Goal: Transaction & Acquisition: Obtain resource

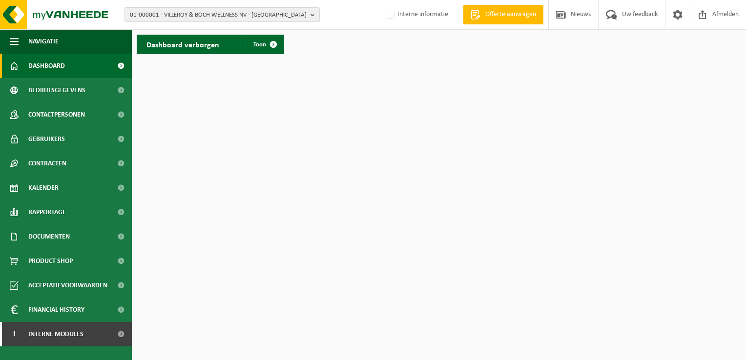
click at [312, 17] on b "button" at bounding box center [315, 15] width 9 height 14
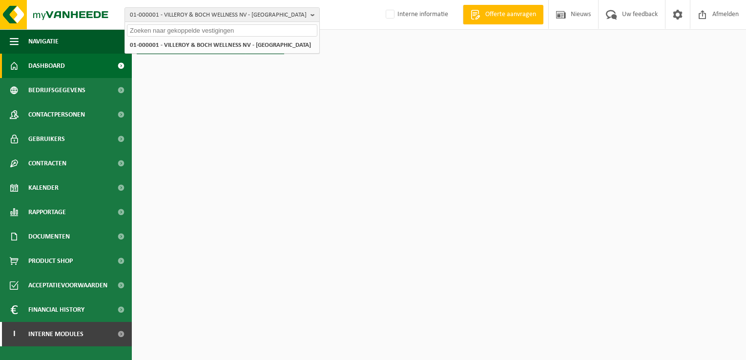
click at [261, 32] on input "text" at bounding box center [222, 30] width 190 height 12
paste input "01-005592"
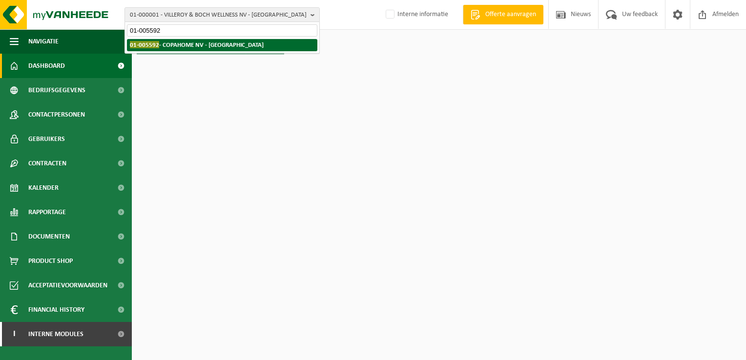
type input "01-005592"
click at [199, 45] on strong "01-005592 - COPAHOME NV - KORTRIJK" at bounding box center [197, 44] width 134 height 7
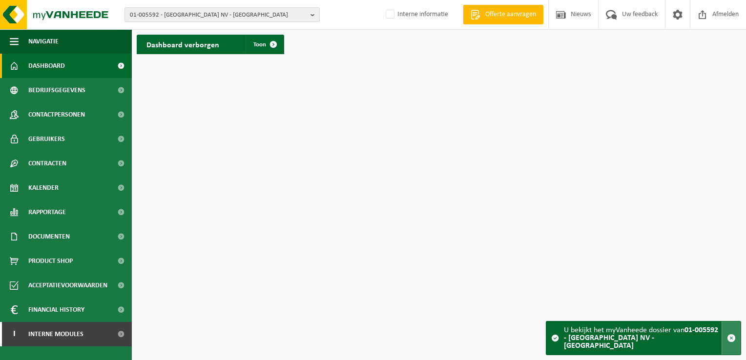
click at [730, 341] on span "button" at bounding box center [731, 338] width 9 height 9
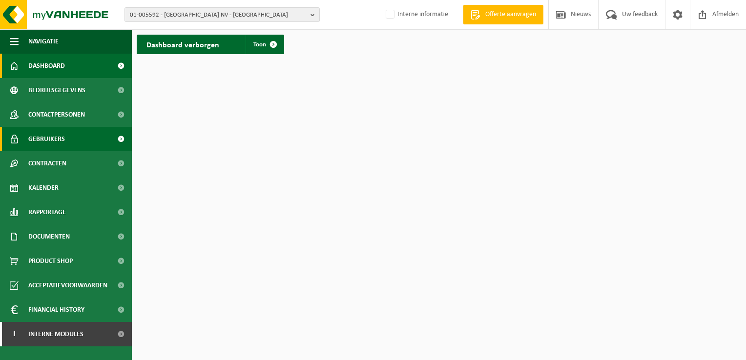
click at [50, 135] on span "Gebruikers" at bounding box center [46, 139] width 37 height 24
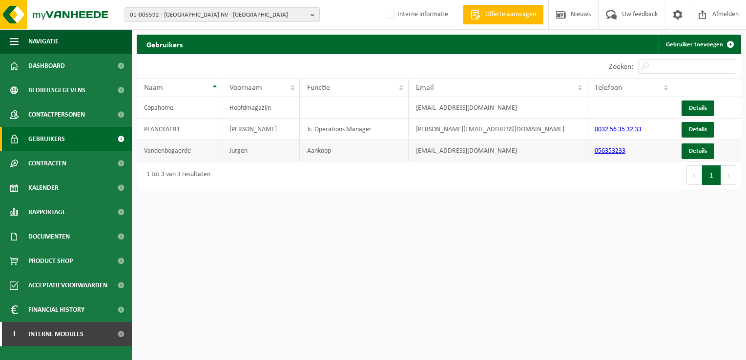
drag, startPoint x: 537, startPoint y: 149, endPoint x: 409, endPoint y: 151, distance: 128.4
click at [409, 151] on td "jurgen.vandenbogaerde@copahome.com" at bounding box center [498, 150] width 178 height 21
drag, startPoint x: 409, startPoint y: 151, endPoint x: 448, endPoint y: 149, distance: 39.1
copy td "jurgen.vandenbogaerde@copahome.com"
click at [67, 68] on link "Dashboard" at bounding box center [66, 66] width 132 height 24
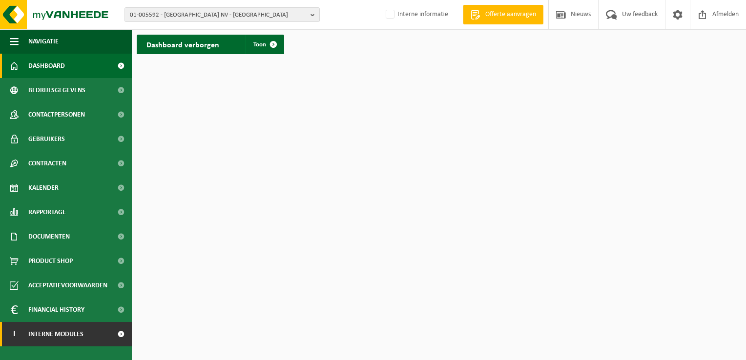
click at [59, 335] on span "Interne modules" at bounding box center [55, 334] width 55 height 24
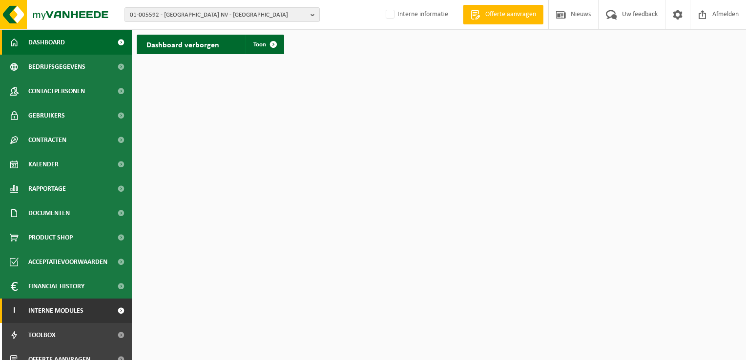
scroll to position [35, 0]
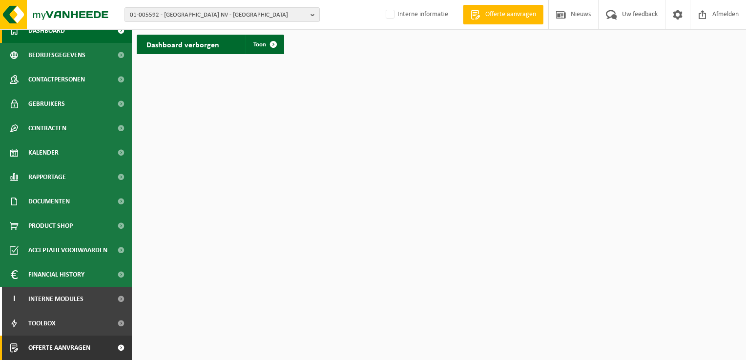
click at [73, 352] on span "Offerte aanvragen" at bounding box center [59, 348] width 62 height 24
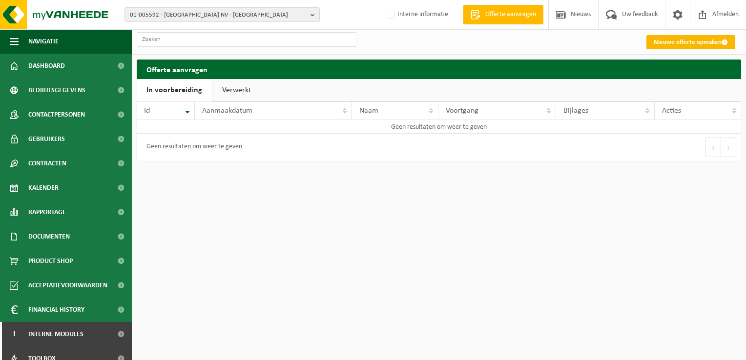
click at [684, 40] on link "Nieuwe offerte opmaken" at bounding box center [690, 42] width 89 height 14
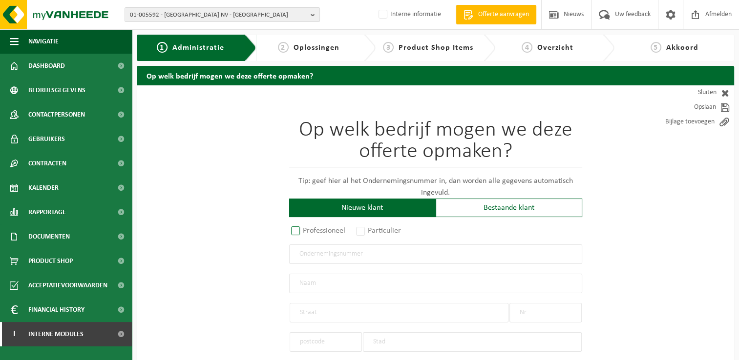
click at [298, 226] on label "Professioneel" at bounding box center [318, 231] width 59 height 14
click at [305, 228] on input "Professioneel" at bounding box center [308, 231] width 6 height 6
radio input "true"
click at [405, 250] on input "text" at bounding box center [435, 255] width 293 height 20
type input "1017.263.546"
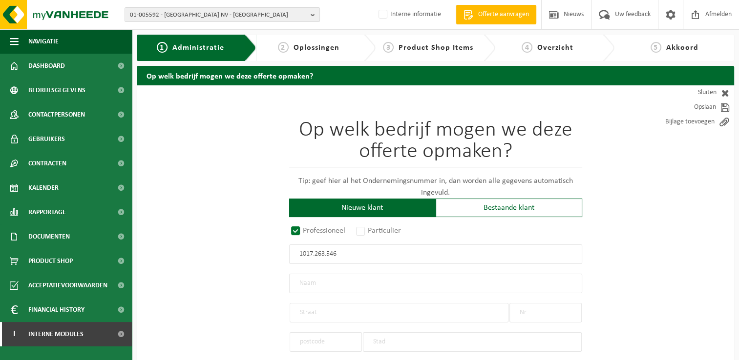
radio input "true"
type input "1017263546"
type input "REATECH BV"
type input "DEINSESTEENWEG"
type input "79"
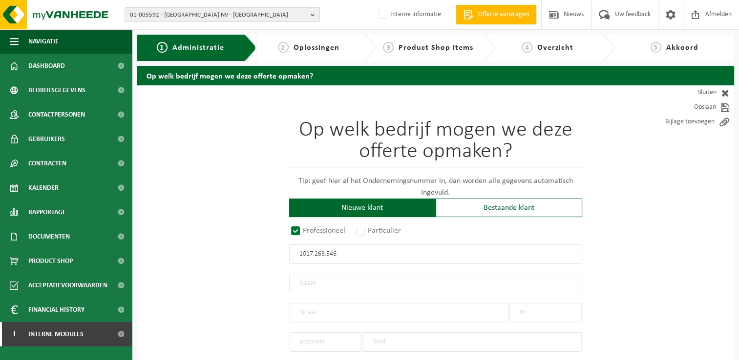
type input "8700"
type input "TIELT"
select select "D"
select select "NACE_8559"
type input "REATECH BV"
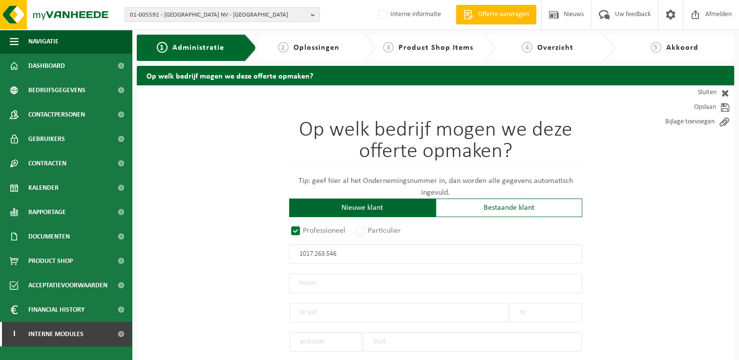
type input "DEINSESTEENWEG"
type input "79"
type input "8700"
type input "TIELT"
type input "2368362391"
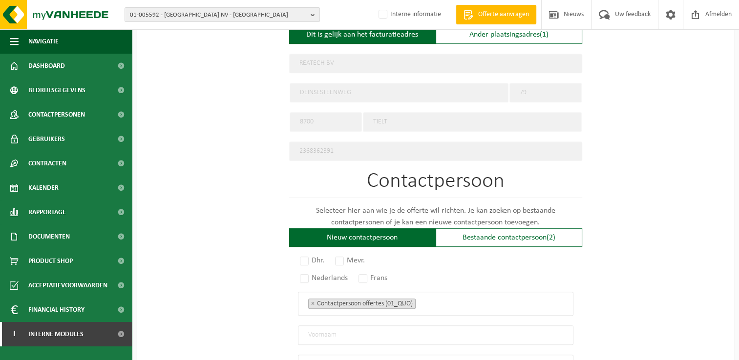
scroll to position [439, 0]
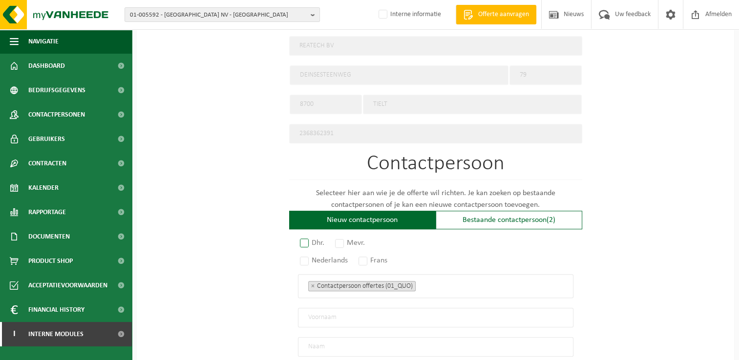
type input "1017263546"
click at [302, 236] on label "Dhr." at bounding box center [312, 243] width 29 height 14
radio input "true"
click at [302, 257] on label "Nederlands" at bounding box center [324, 261] width 53 height 14
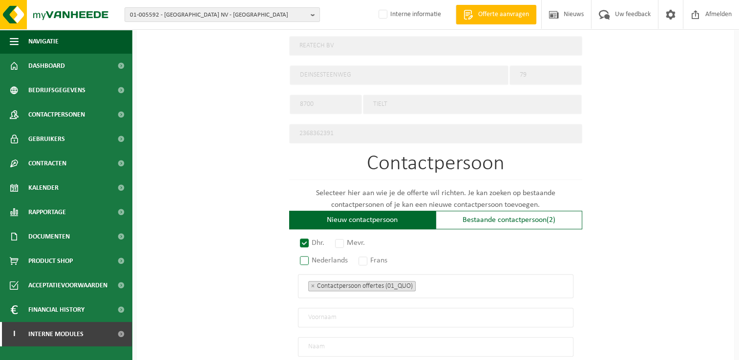
radio input "true"
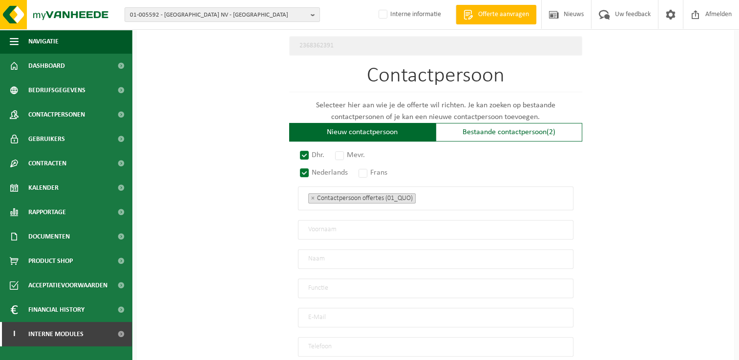
scroll to position [537, 0]
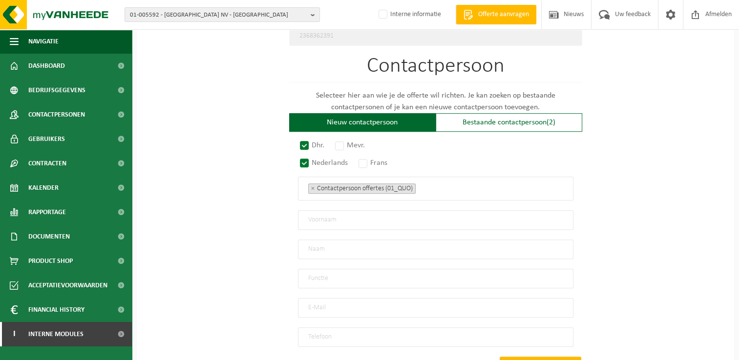
click at [432, 218] on input "text" at bounding box center [435, 220] width 275 height 20
paste input "Nathan Sobrie"
type input "Nathan Sobrie"
click at [365, 245] on input "text" at bounding box center [435, 250] width 275 height 20
paste input "Nathan Sobrie"
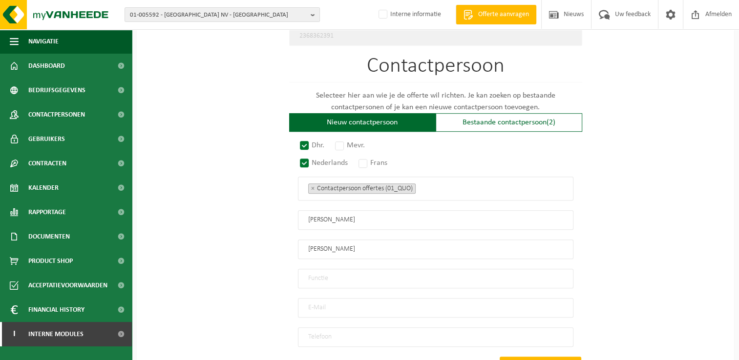
type input "Nathan Sobrie"
click at [385, 217] on input "Nathan Sobrie" at bounding box center [435, 220] width 275 height 20
type input "Nathan"
click at [330, 240] on input "Nathan Sobrie" at bounding box center [435, 250] width 275 height 20
type input "Sobrie"
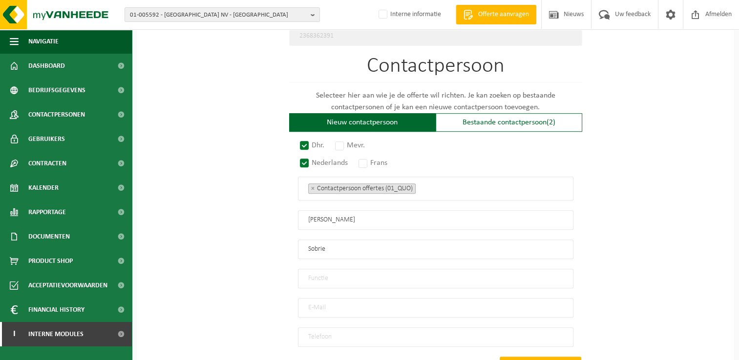
click at [404, 272] on input "text" at bounding box center [435, 279] width 275 height 20
type input "Zaakvoerder"
click at [409, 302] on input "email" at bounding box center [435, 308] width 275 height 20
paste input "info@reatech.be"
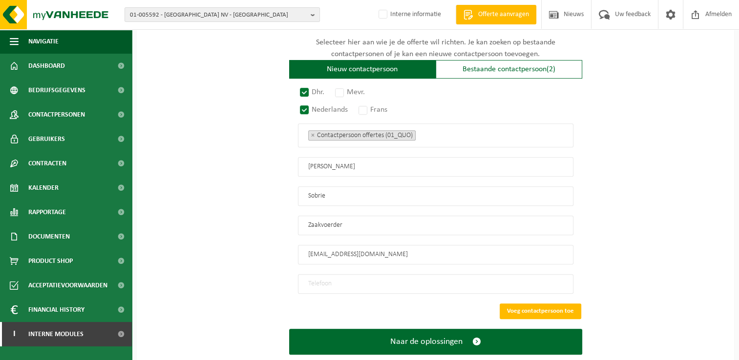
scroll to position [606, 0]
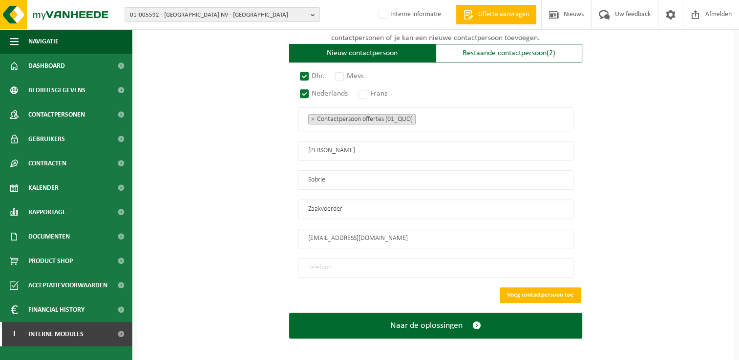
type input "info@reatech.be"
click at [416, 262] on input "tel" at bounding box center [435, 268] width 275 height 20
paste input "051803968"
type input "051803968"
click at [518, 289] on button "Voeg contactpersoon toe" at bounding box center [540, 296] width 82 height 16
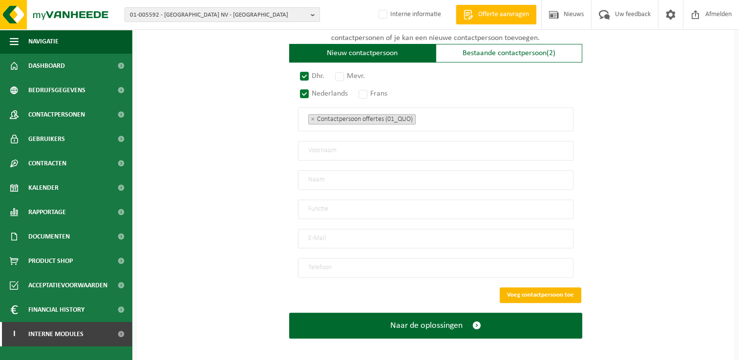
scroll to position [439, 0]
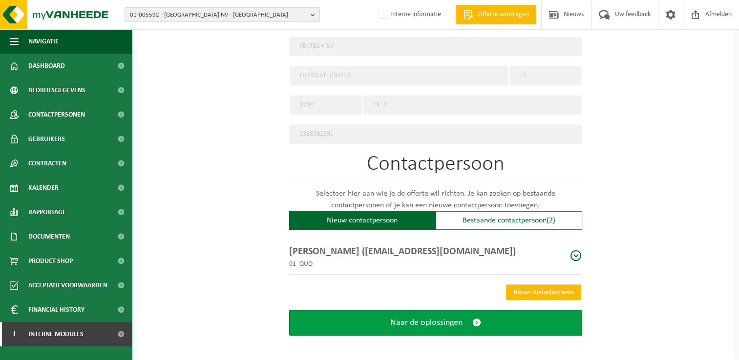
click at [481, 324] on button "Naar de oplossingen" at bounding box center [435, 323] width 293 height 26
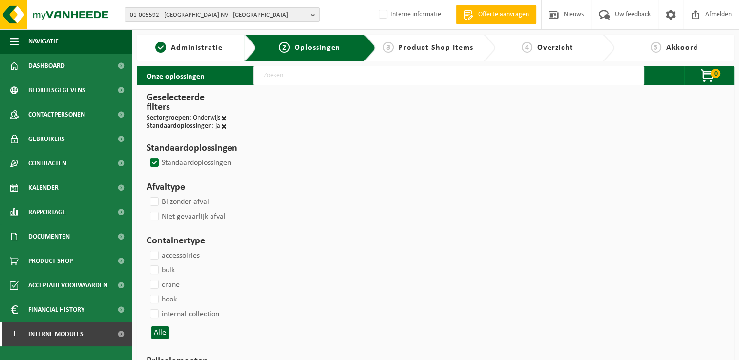
select select
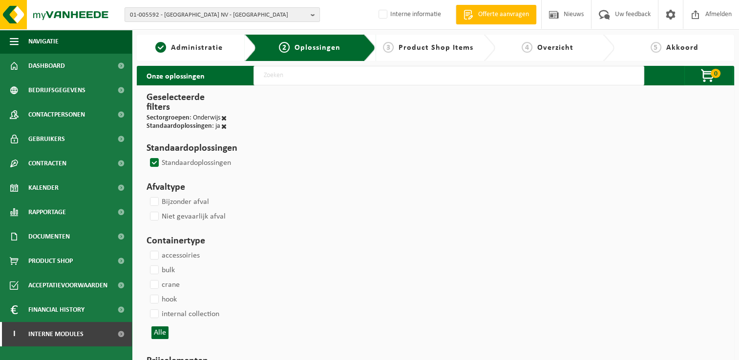
select select
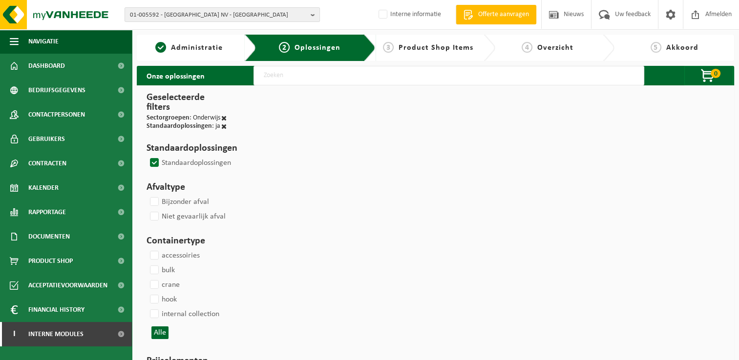
select select
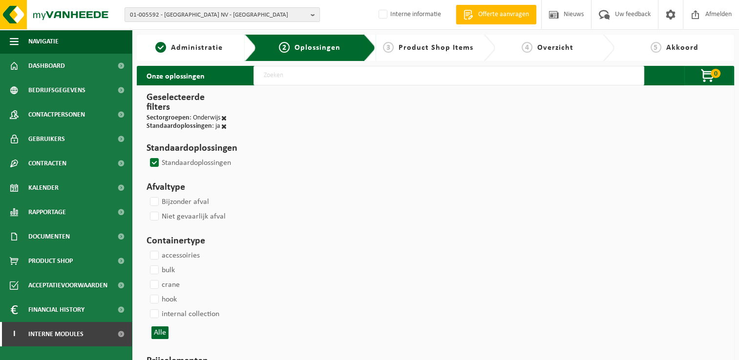
select select
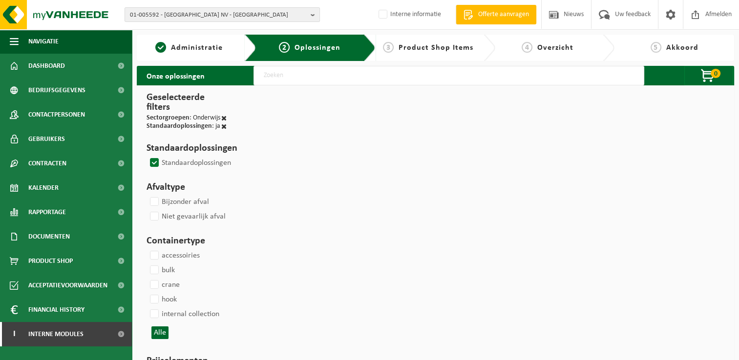
select select
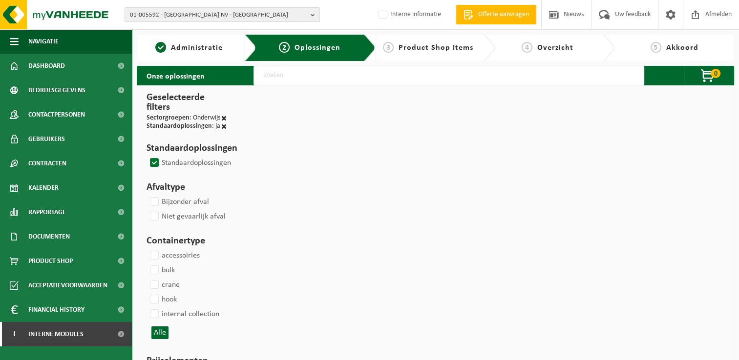
select select
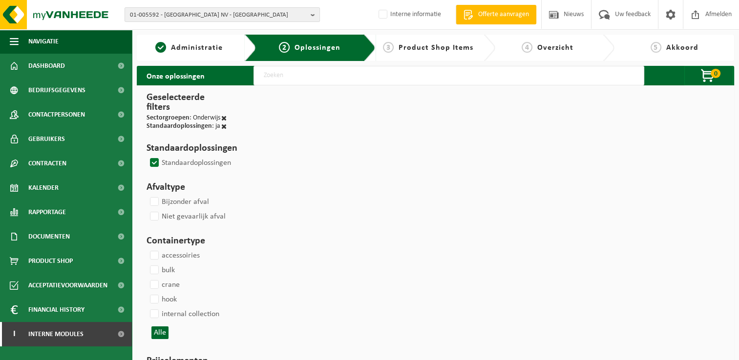
select select
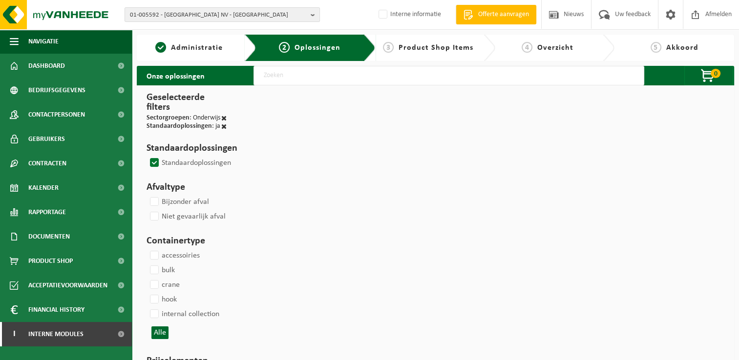
select select
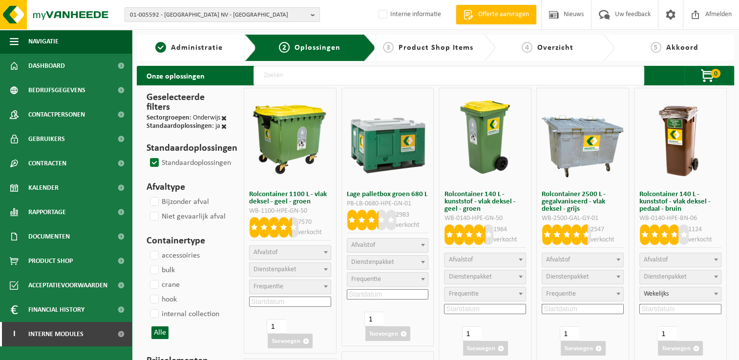
click at [314, 78] on input "text" at bounding box center [448, 76] width 391 height 20
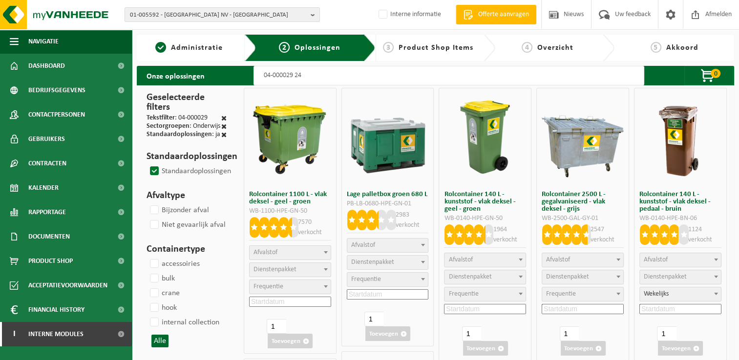
type input "04-000029 240"
select select
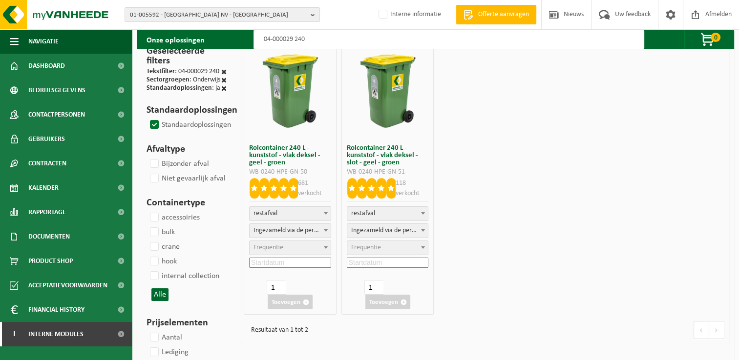
scroll to position [49, 0]
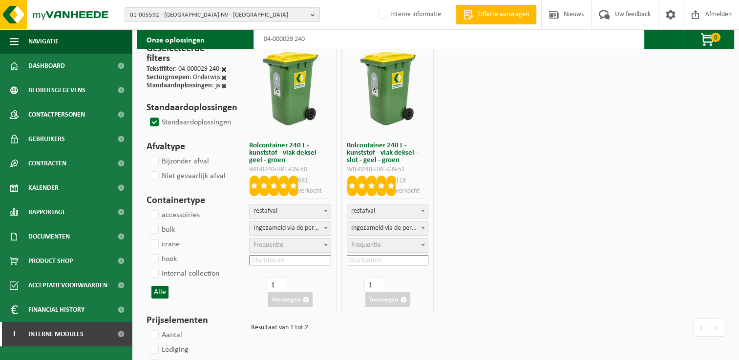
type input "04-000029 240"
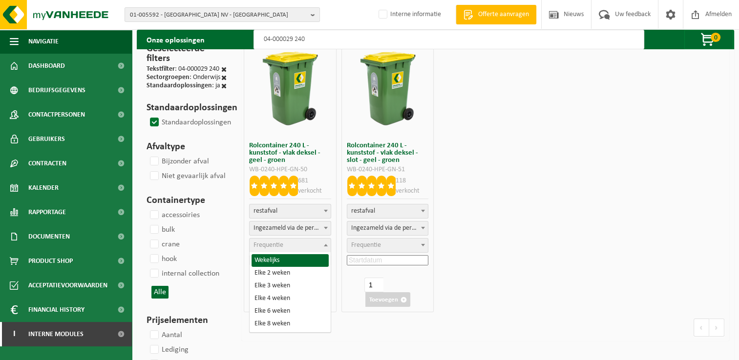
click at [279, 244] on span "Frequentie" at bounding box center [268, 245] width 30 height 7
select select "11"
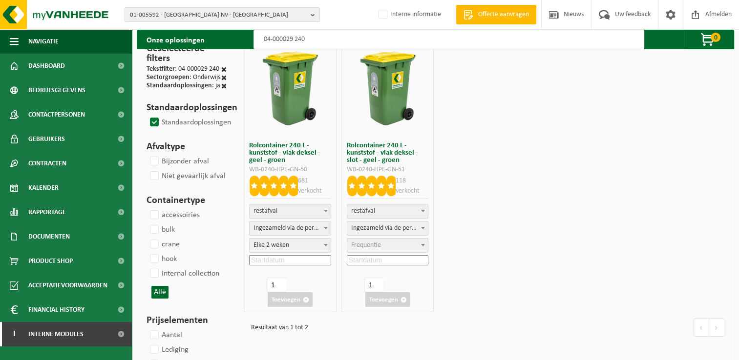
click at [293, 259] on input at bounding box center [290, 260] width 82 height 10
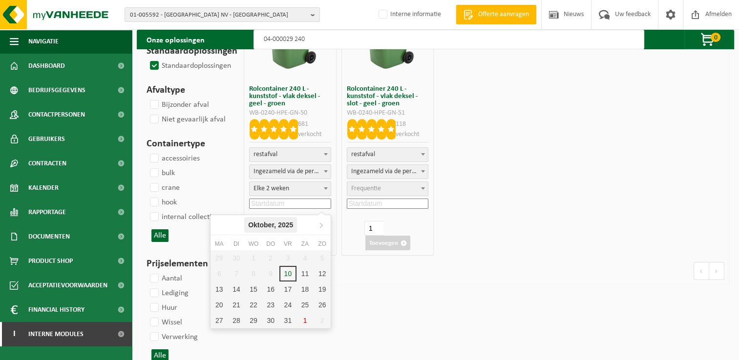
scroll to position [195, 0]
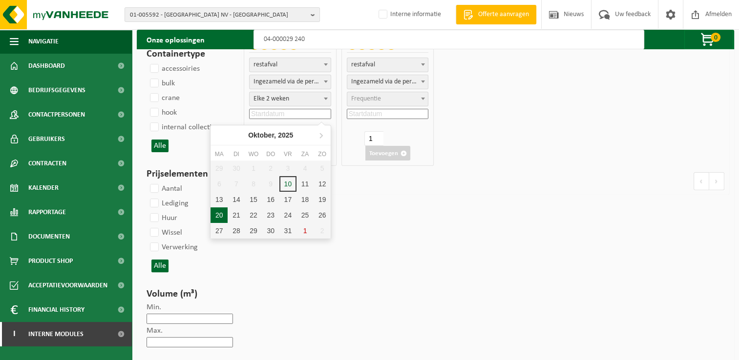
click at [215, 208] on div "20" at bounding box center [218, 215] width 17 height 16
type input "2025-10-20"
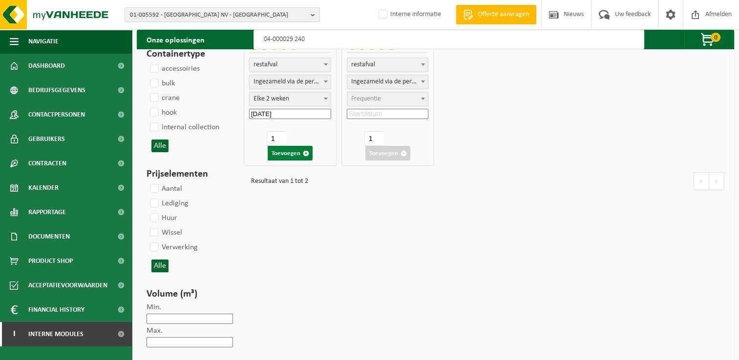
click at [287, 152] on button "Toevoegen" at bounding box center [290, 153] width 45 height 15
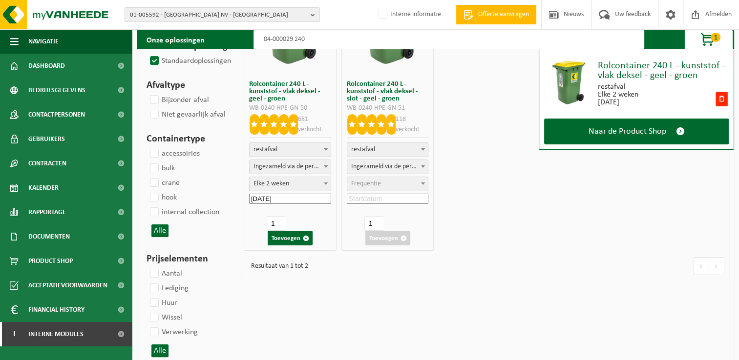
scroll to position [0, 0]
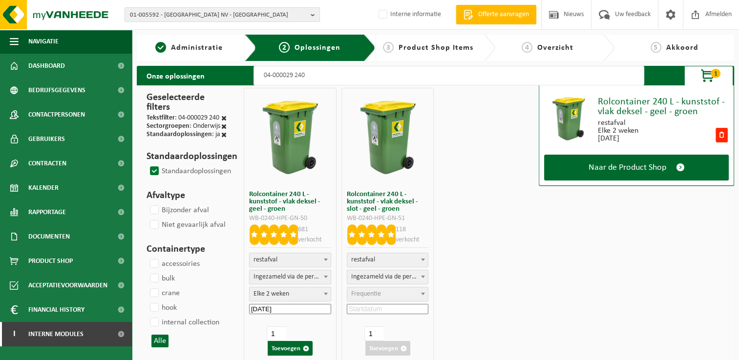
click at [321, 74] on input "04-000029 240" at bounding box center [448, 76] width 391 height 20
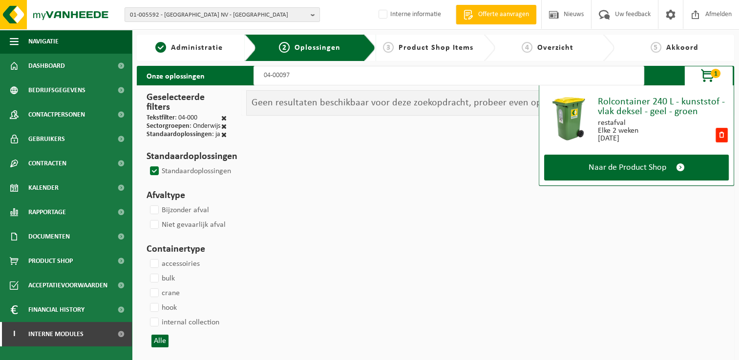
type input "04-000978"
select select
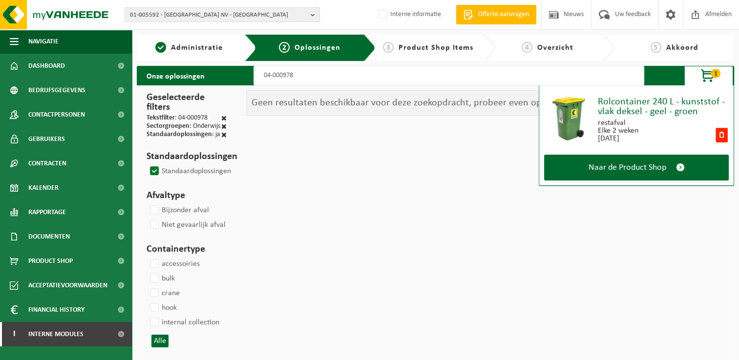
select select
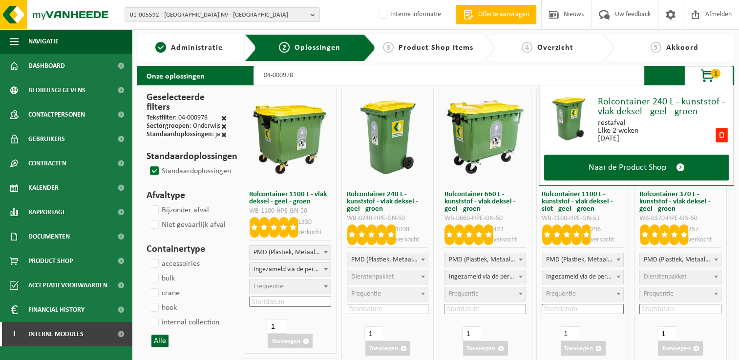
select select
type input "04-000978"
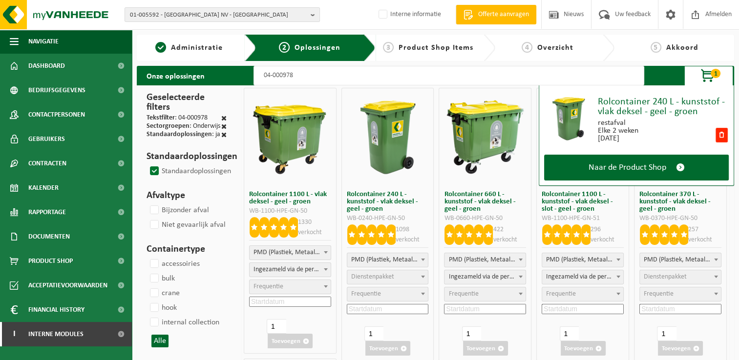
select select
select select "2"
select select
select select "2"
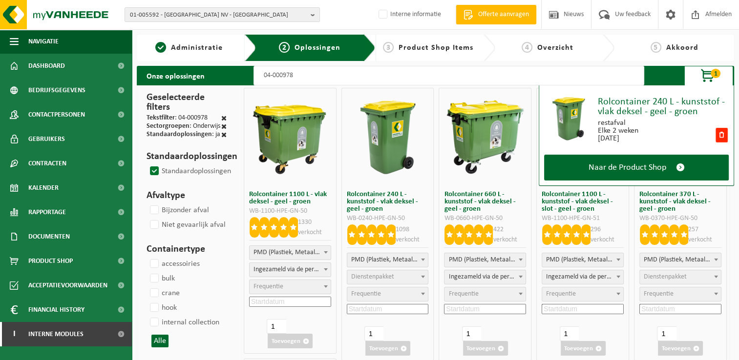
select select
select select "2"
select select
select select "2"
select select
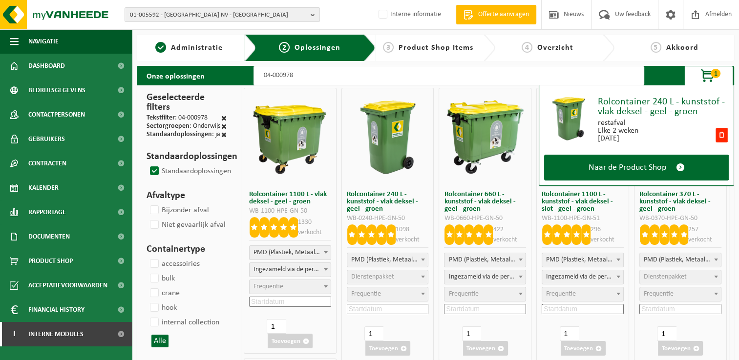
select select "2"
select select
select select "7"
select select
select select "7"
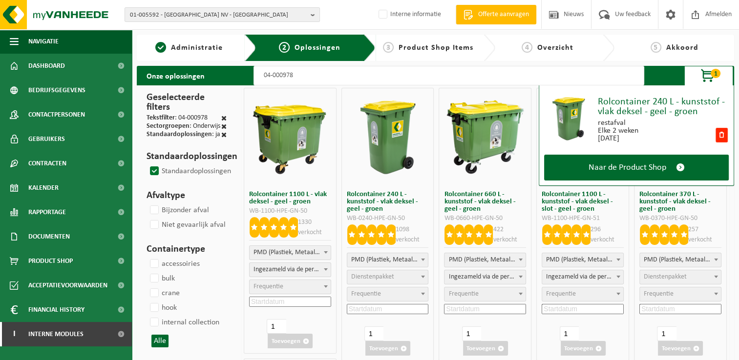
select select
select select "7"
select select
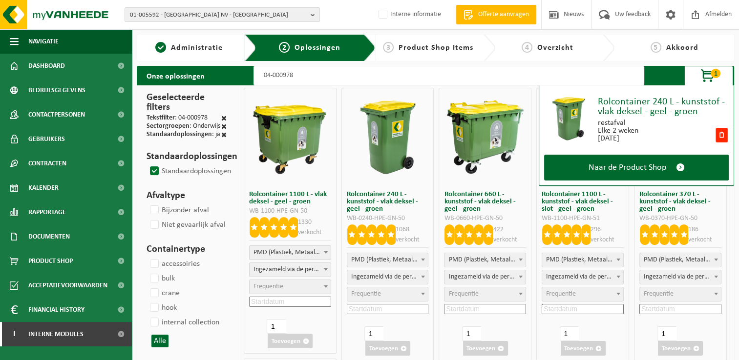
select select
select select "7"
select select
select select "7"
select select
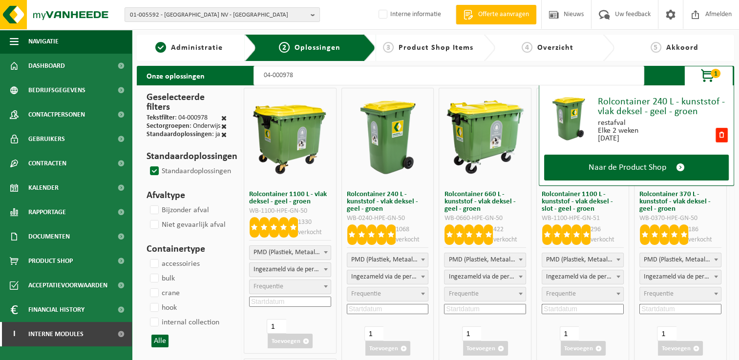
select select
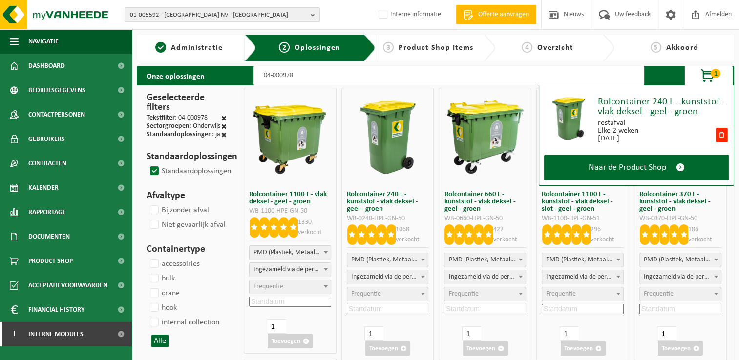
select select
select select "25"
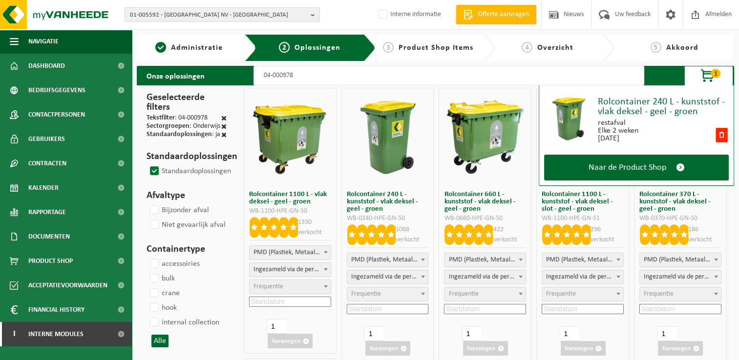
select select "25"
type input "04-000978 24"
select select
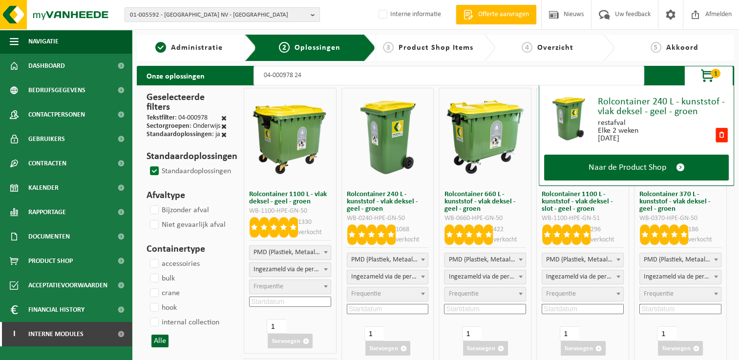
select select
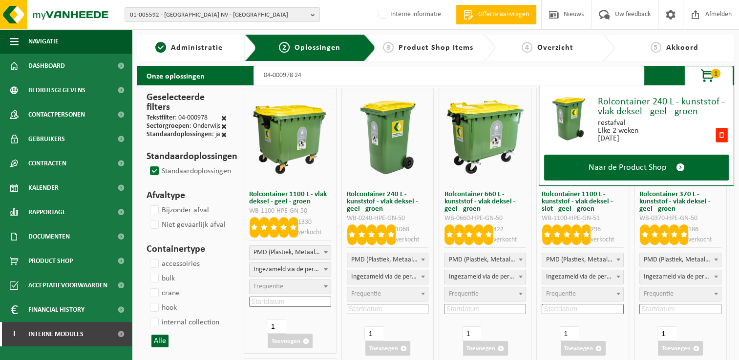
select select
type input "04-000978 240"
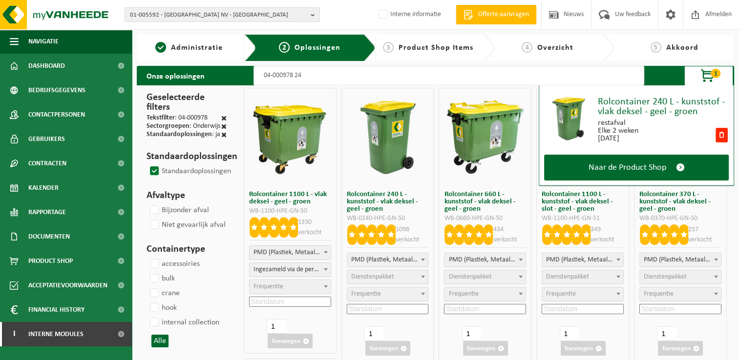
select select
select select "2"
select select
select select "2"
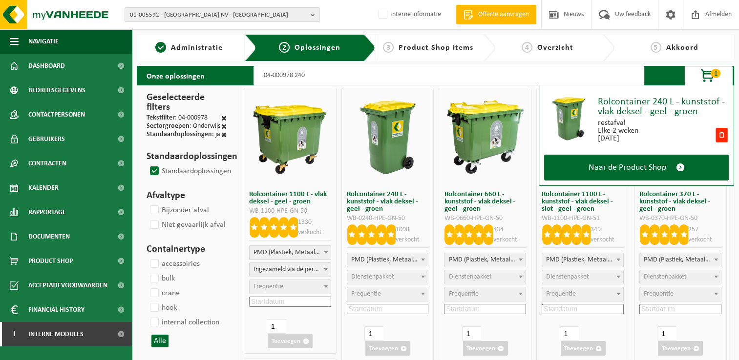
select select
select select "2"
select select
select select "2"
select select
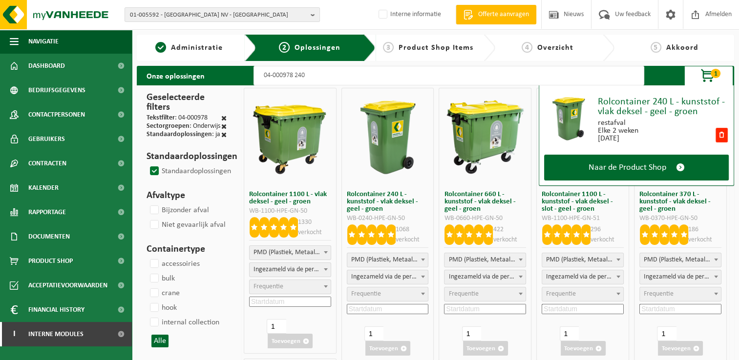
select select "2"
select select
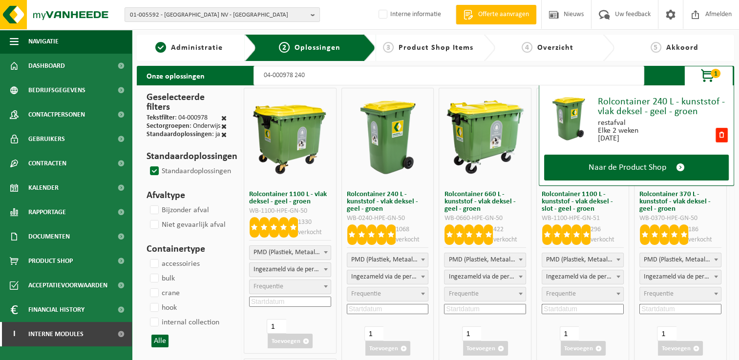
select select
select select "2"
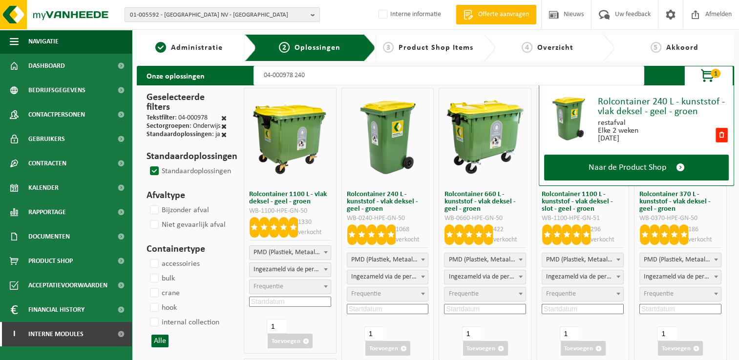
select select
select select "2"
select select
select select "7"
select select
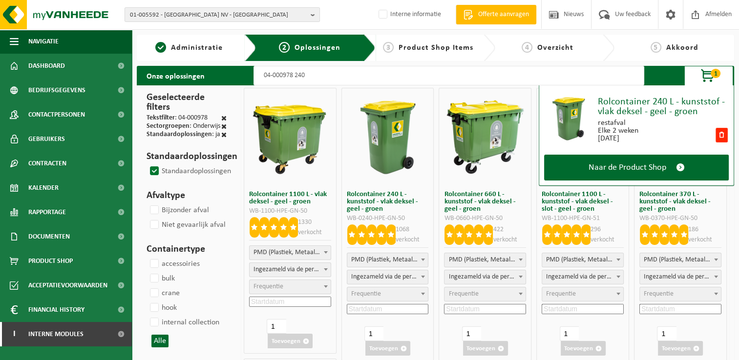
select select "7"
select select
select select "7"
select select
select select "7"
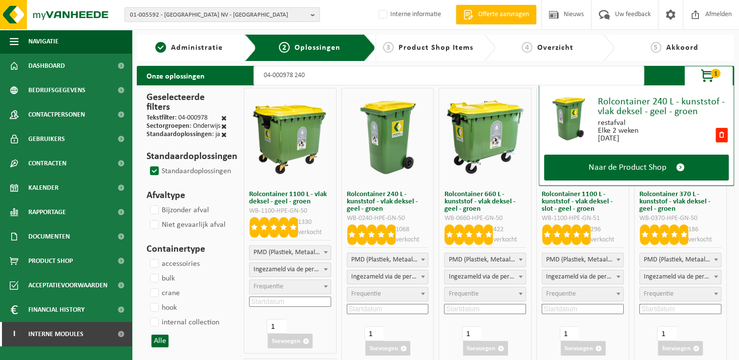
select select
select select "7"
select select
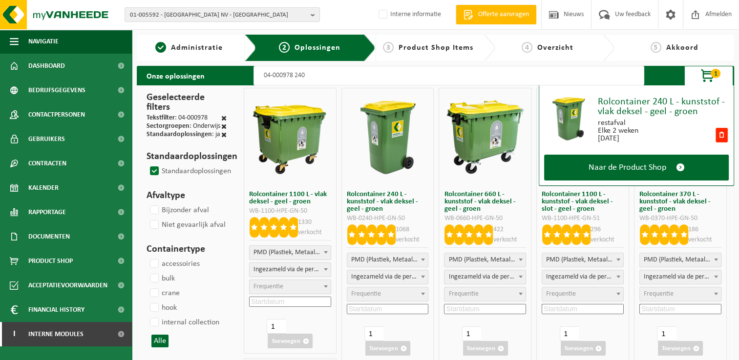
select select
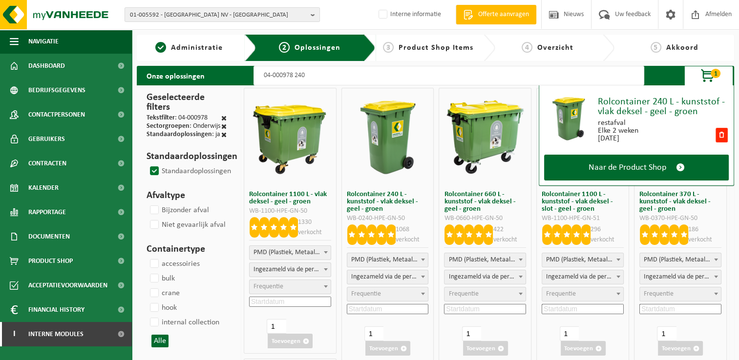
select select
select select "25"
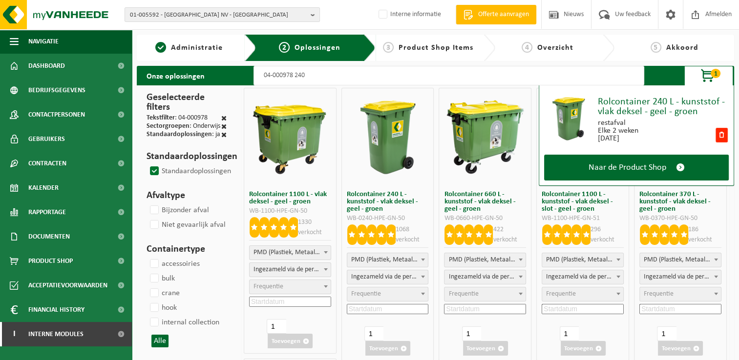
select select "25"
select select
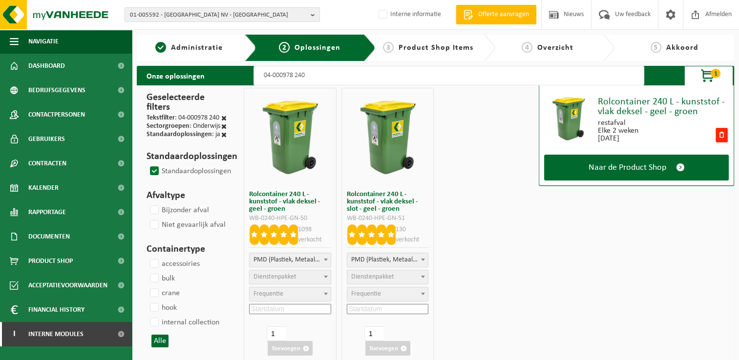
select select
select select "2"
select select
select select "2"
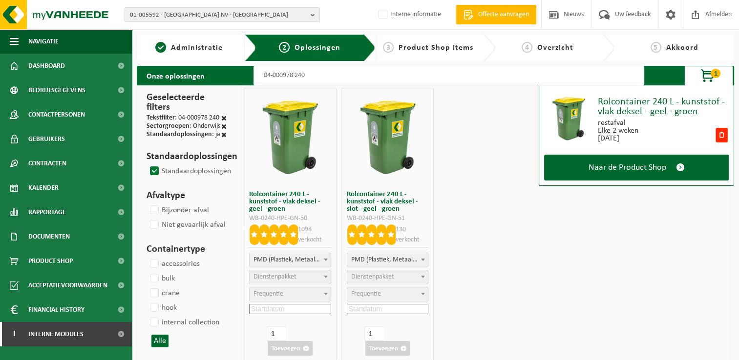
select select
type input "04-000978 240"
click at [461, 193] on div "Rolcontainer 240 L - kunststof - vlak deksel - geel - groen WB-0240-HPE-GN-50 1…" at bounding box center [485, 224] width 488 height 278
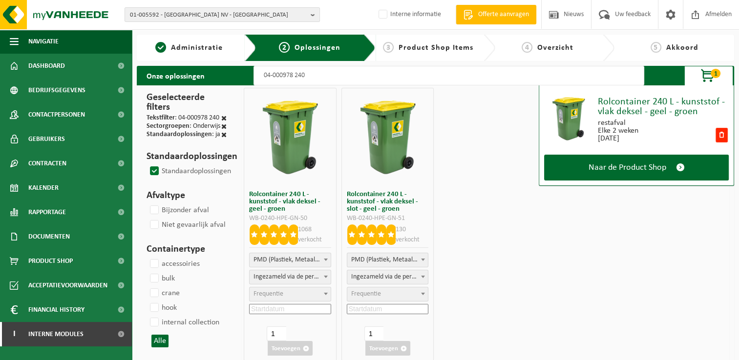
click at [280, 292] on span "Frequentie" at bounding box center [268, 293] width 30 height 7
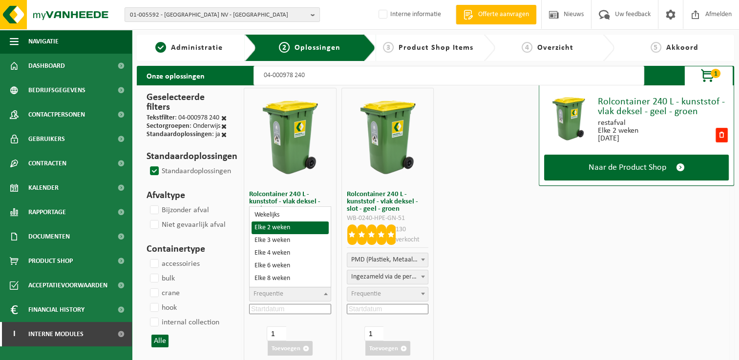
select select "11"
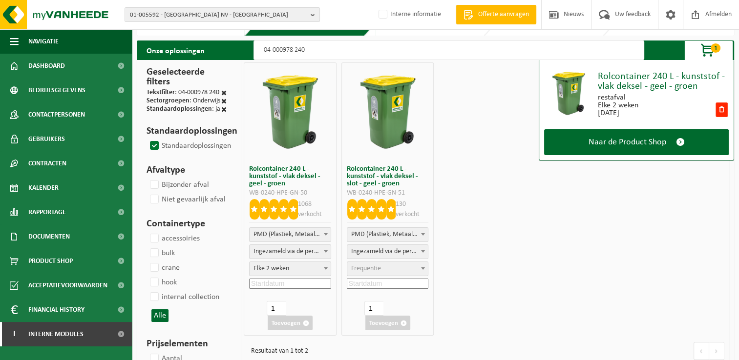
scroll to position [98, 0]
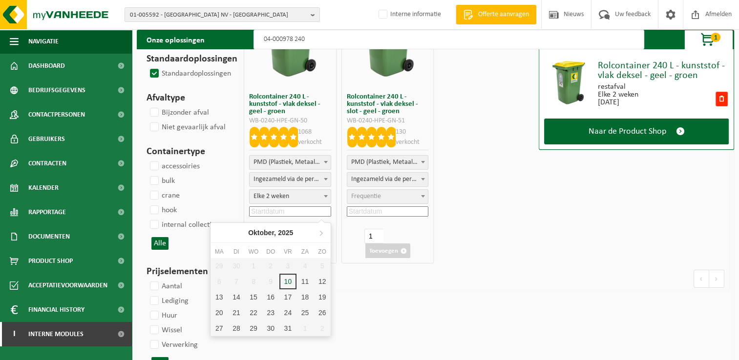
click at [305, 212] on input at bounding box center [290, 212] width 82 height 10
click at [224, 314] on div "20" at bounding box center [218, 313] width 17 height 16
type input "2025-10-20"
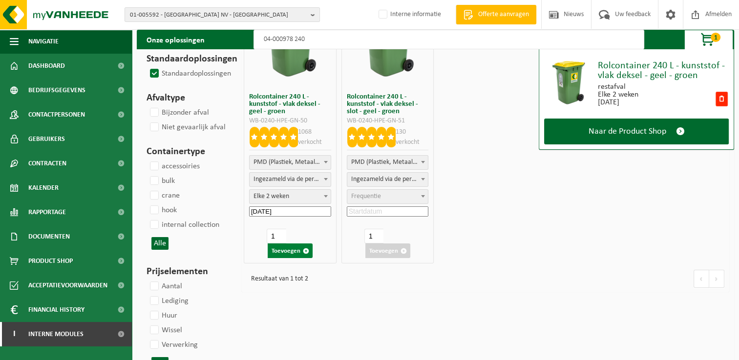
click at [290, 251] on button "Toevoegen" at bounding box center [290, 251] width 45 height 15
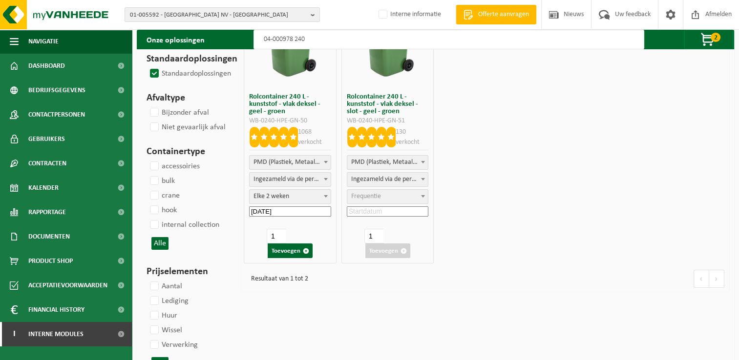
scroll to position [0, 0]
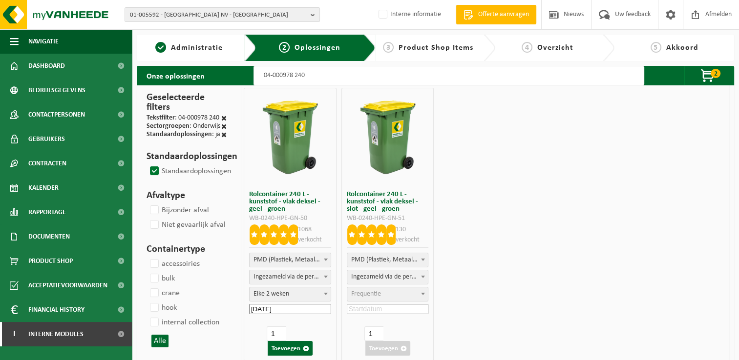
click at [328, 73] on input "04-000978 240" at bounding box center [448, 76] width 391 height 20
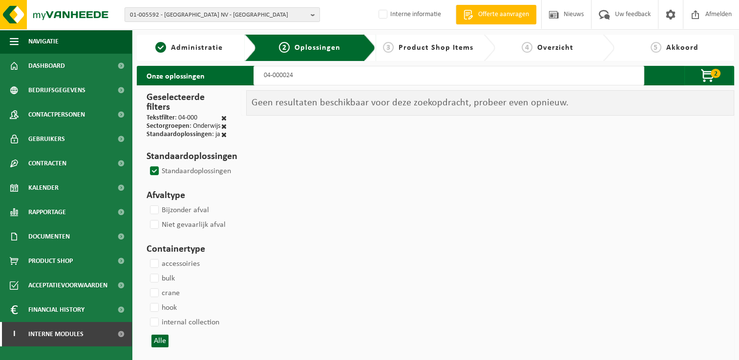
type input "04-000024 6"
select select
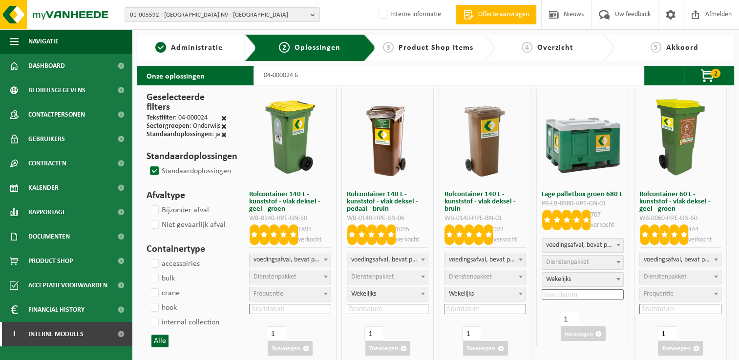
select select
type input "04-000024 60"
select select "193"
select select
select select "29"
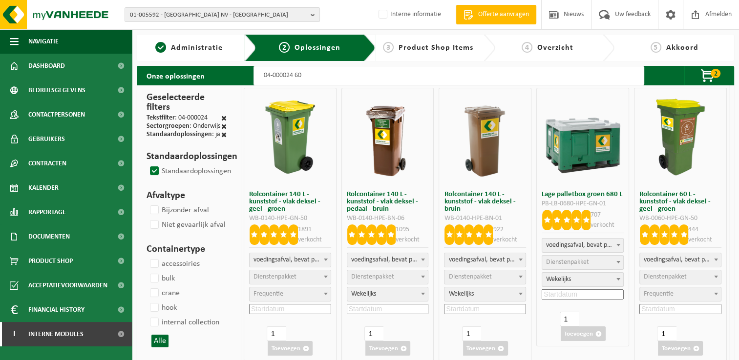
select select
select select "29"
select select "8"
select select "29"
select select
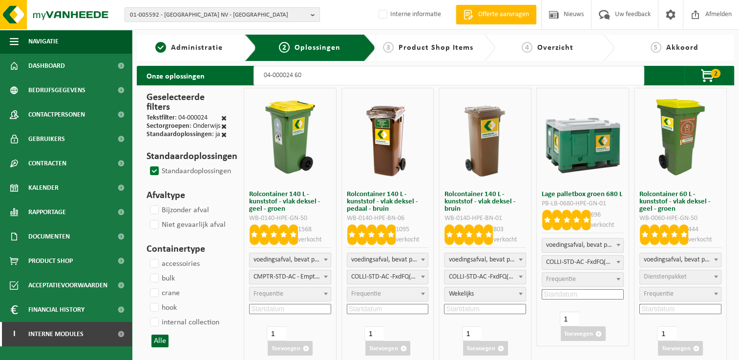
select select
select select "8"
select select "193"
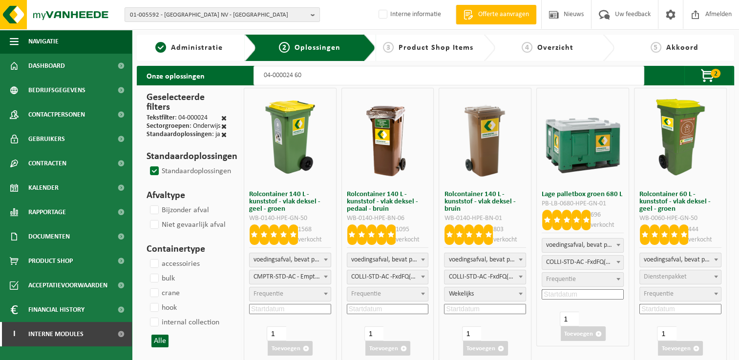
select select
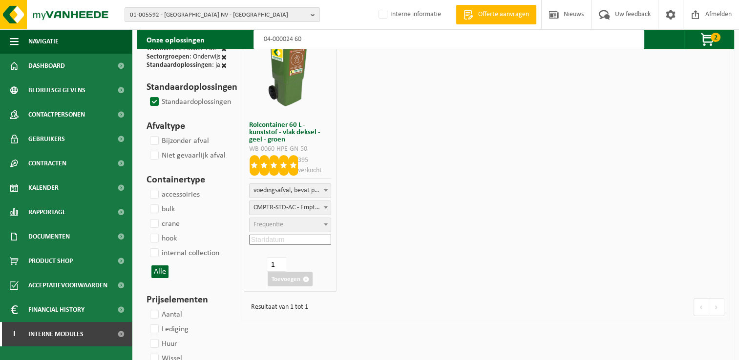
scroll to position [98, 0]
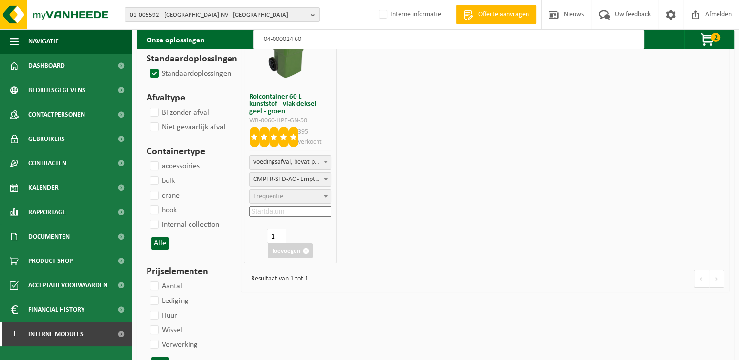
type input "04-000024 60"
click at [294, 196] on span "Frequentie" at bounding box center [289, 197] width 81 height 14
select select "11"
click at [299, 211] on input at bounding box center [290, 212] width 82 height 10
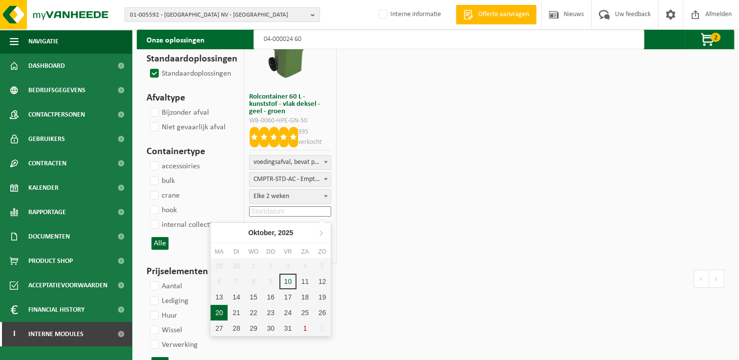
drag, startPoint x: 220, startPoint y: 312, endPoint x: 257, endPoint y: 285, distance: 46.1
click at [220, 311] on div "20" at bounding box center [218, 313] width 17 height 16
type input "2025-10-20"
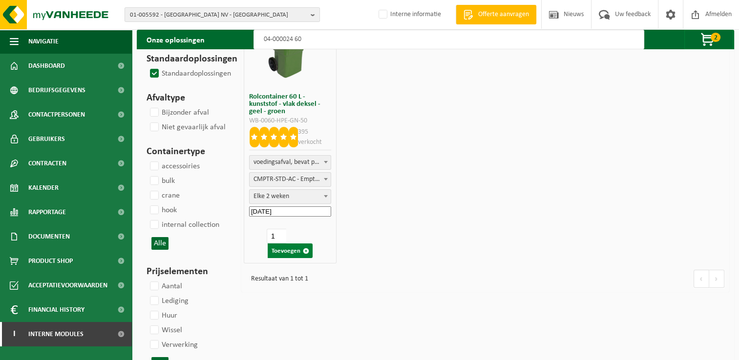
click at [288, 249] on button "Toevoegen" at bounding box center [290, 251] width 45 height 15
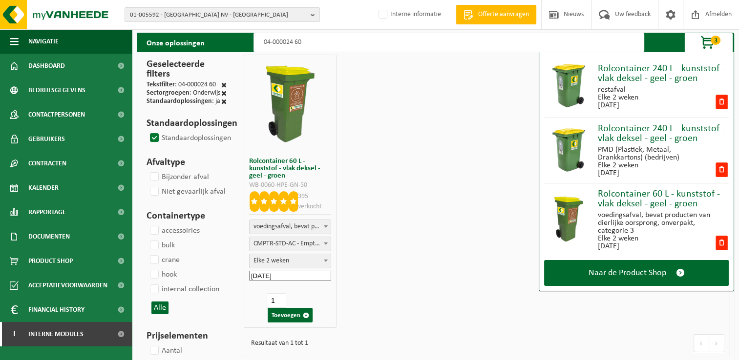
scroll to position [0, 0]
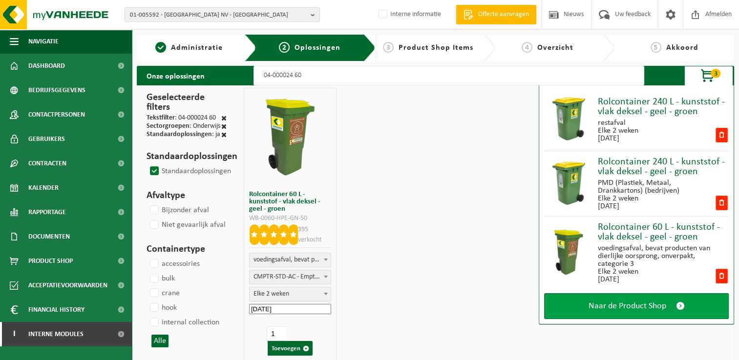
click at [671, 305] on link "Naar de Product Shop" at bounding box center [636, 306] width 185 height 26
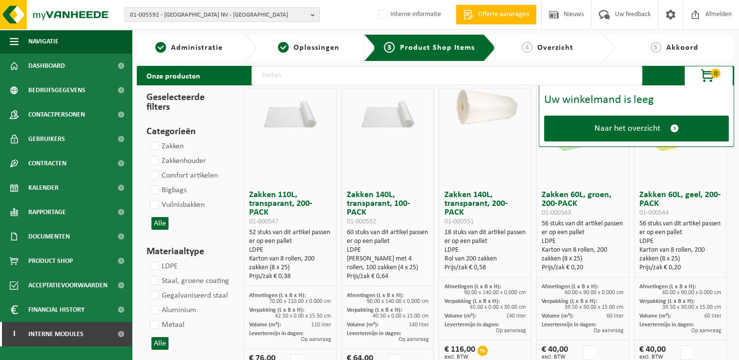
click at [366, 75] on input "text" at bounding box center [446, 76] width 391 height 20
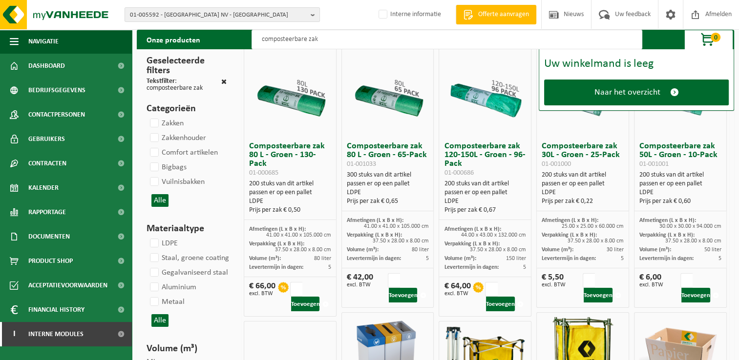
scroll to position [98, 0]
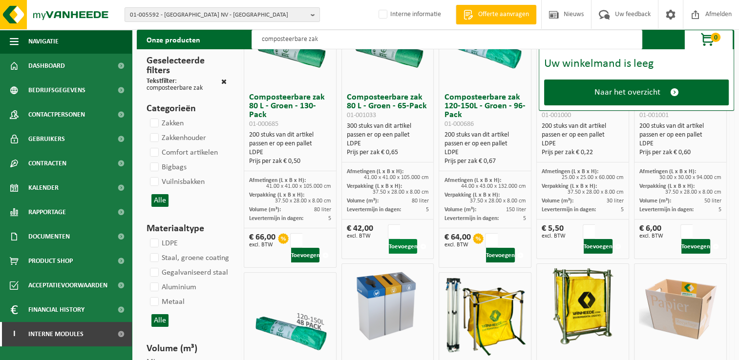
click at [403, 245] on button "Toevoegen" at bounding box center [403, 246] width 29 height 15
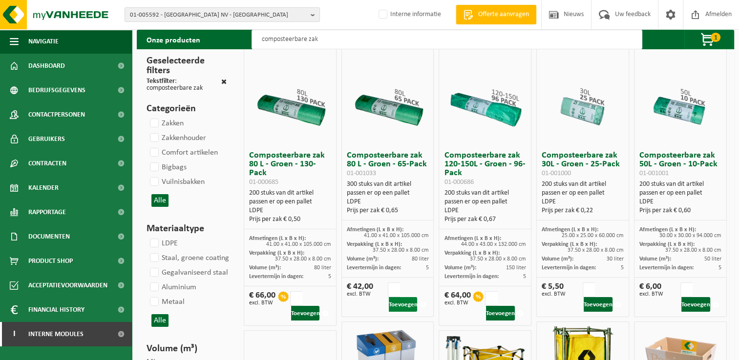
scroll to position [0, 0]
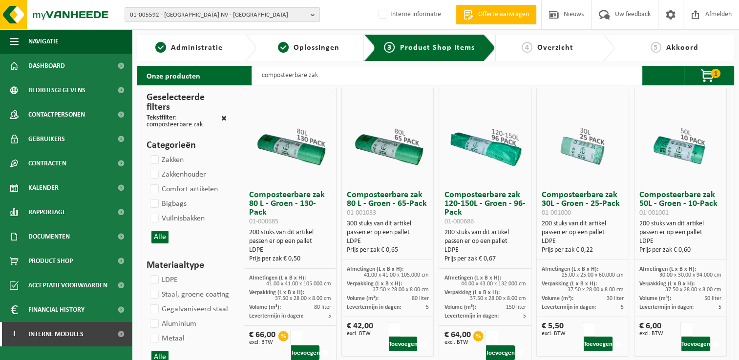
drag, startPoint x: 324, startPoint y: 73, endPoint x: 235, endPoint y: 75, distance: 88.4
click at [235, 75] on div "Onze producten composteerbare zak 1 1x Composteerbare zak &#32;80 L - Groen - &…" at bounding box center [435, 76] width 597 height 20
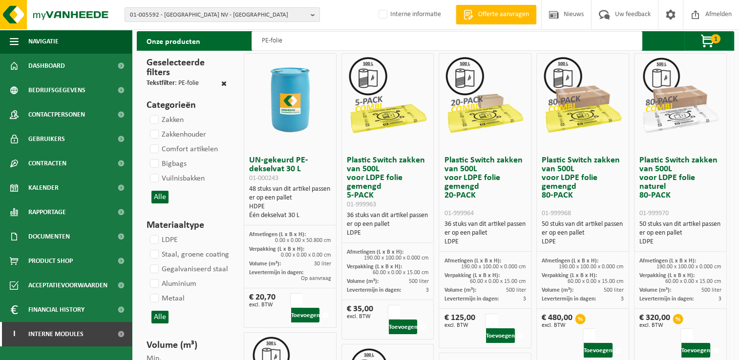
scroll to position [49, 0]
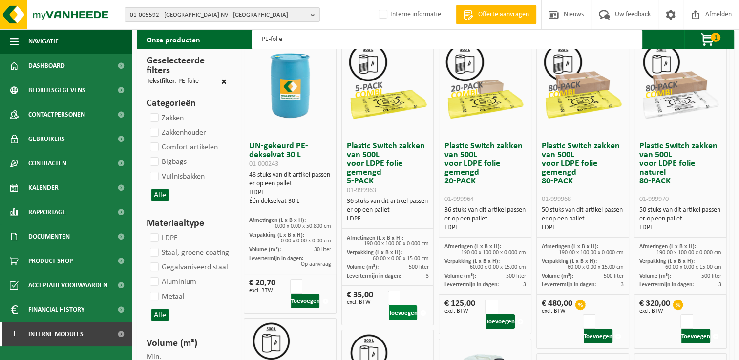
click at [398, 310] on button "Toevoegen" at bounding box center [403, 313] width 29 height 15
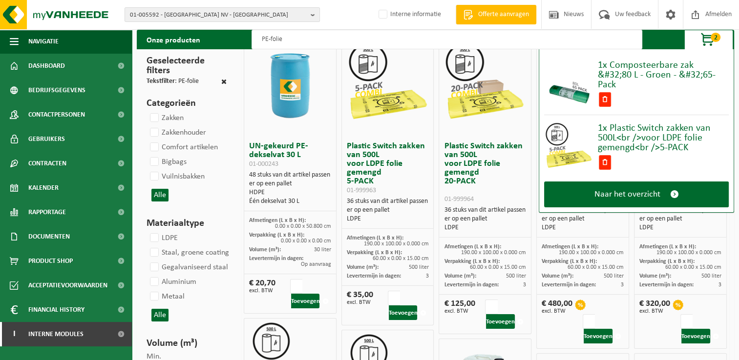
drag, startPoint x: 315, startPoint y: 44, endPoint x: 208, endPoint y: 49, distance: 107.0
click at [208, 49] on div "Onze producten PE-folie 2 1x Composteerbare zak &#32;80 L - Groen - &#32;65-Pac…" at bounding box center [435, 40] width 597 height 20
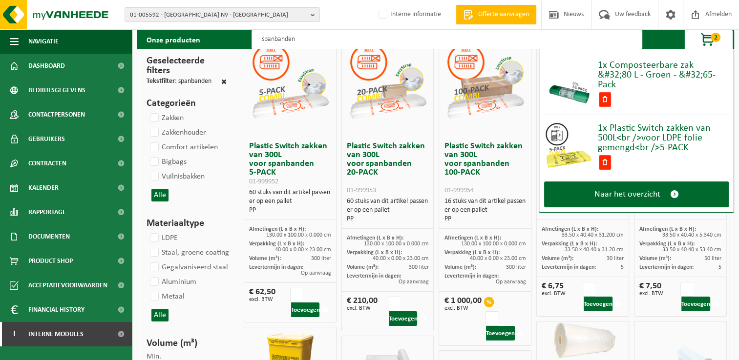
drag, startPoint x: 308, startPoint y: 42, endPoint x: 203, endPoint y: 34, distance: 105.8
click at [203, 34] on div "Onze producten spanbanden 2 1x Composteerbare zak &#32;80 L - Groen - &#32;65-P…" at bounding box center [435, 40] width 597 height 20
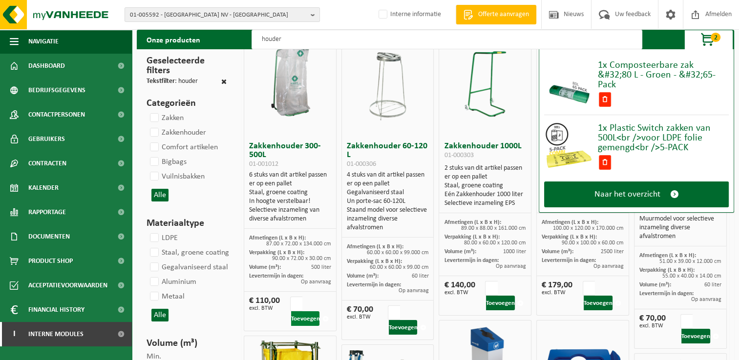
type input "houder"
click at [305, 315] on button "Toevoegen" at bounding box center [305, 318] width 29 height 15
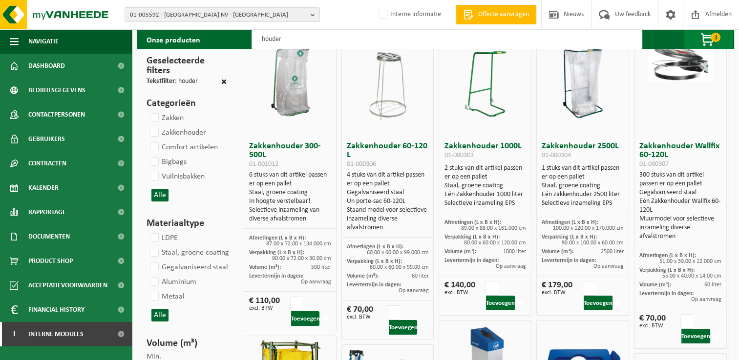
click at [715, 38] on span "3" at bounding box center [715, 37] width 10 height 9
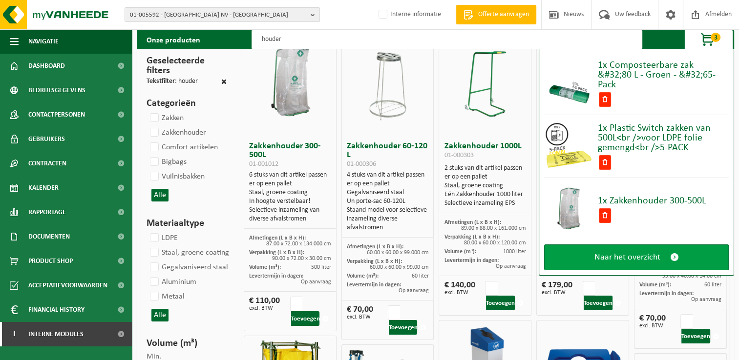
click at [674, 252] on span at bounding box center [674, 257] width 9 height 10
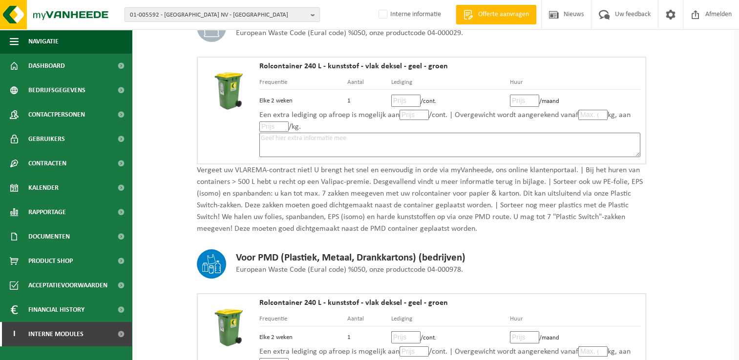
scroll to position [195, 0]
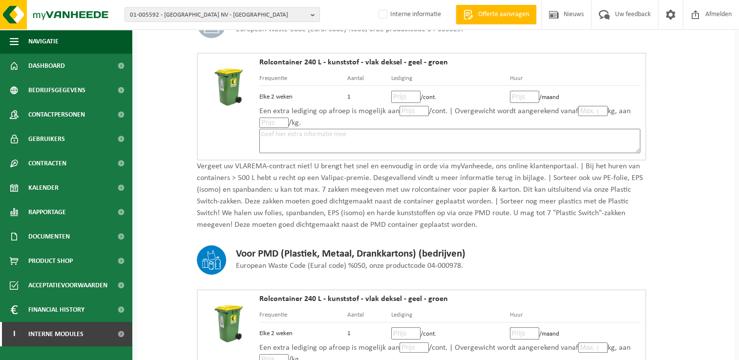
click at [406, 95] on input "number" at bounding box center [405, 97] width 29 height 12
type input "18"
type input "18.50"
click at [519, 94] on input "number" at bounding box center [524, 97] width 29 height 12
type input "3"
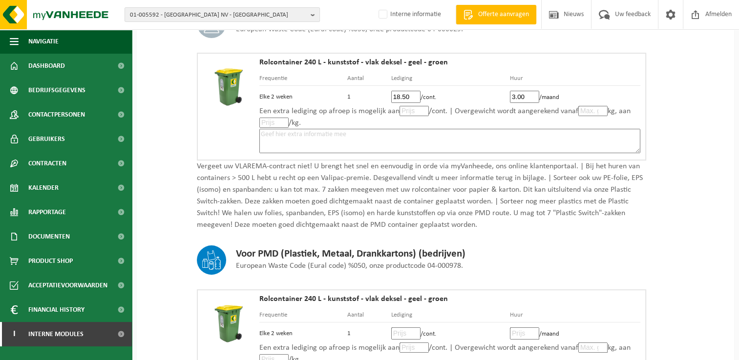
type input "3.00"
click at [408, 110] on input "number" at bounding box center [413, 111] width 29 height 10
click at [585, 111] on input "number" at bounding box center [592, 111] width 29 height 10
type input "51"
click at [499, 134] on textarea at bounding box center [449, 141] width 381 height 24
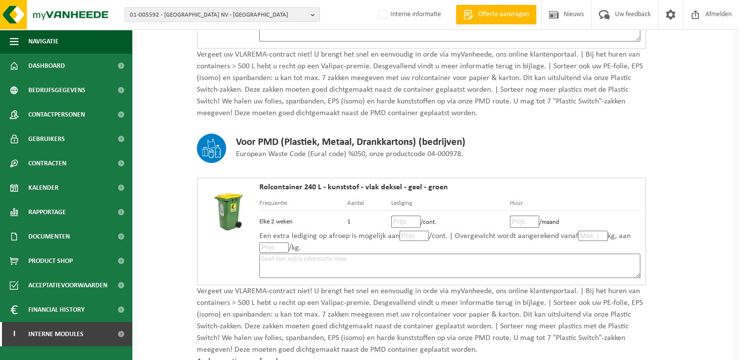
scroll to position [391, 0]
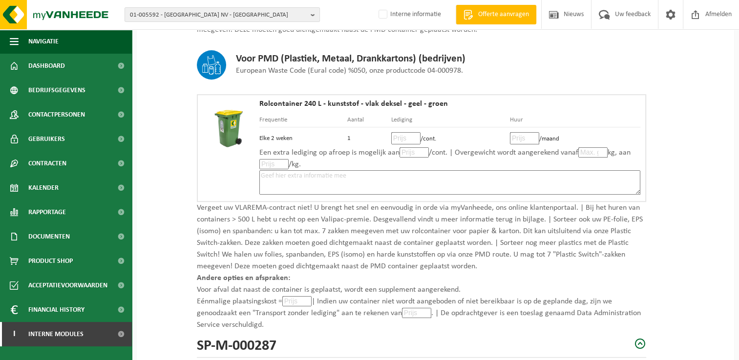
click at [402, 135] on input "number" at bounding box center [405, 138] width 29 height 12
type input "12"
type input "12.00"
click at [528, 136] on input "number" at bounding box center [524, 138] width 29 height 12
type input "3"
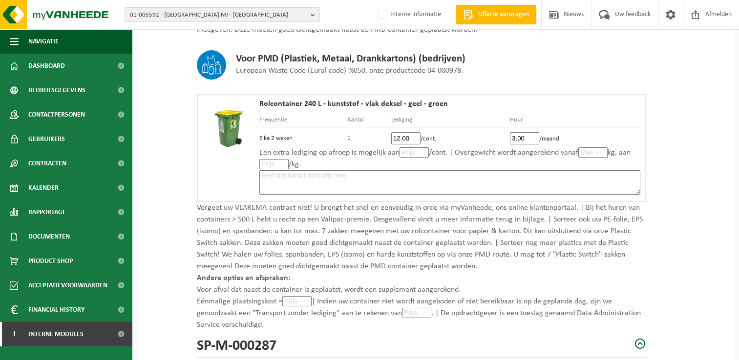
type input "3.00"
click at [408, 151] on input "number" at bounding box center [413, 152] width 29 height 10
click at [593, 152] on input "number" at bounding box center [592, 152] width 29 height 10
click at [477, 177] on textarea at bounding box center [449, 182] width 381 height 24
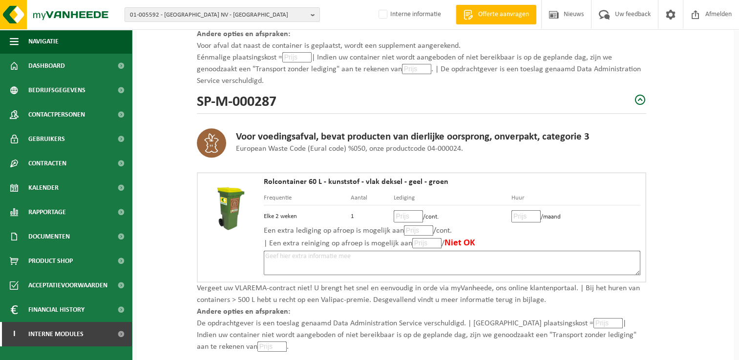
scroll to position [732, 0]
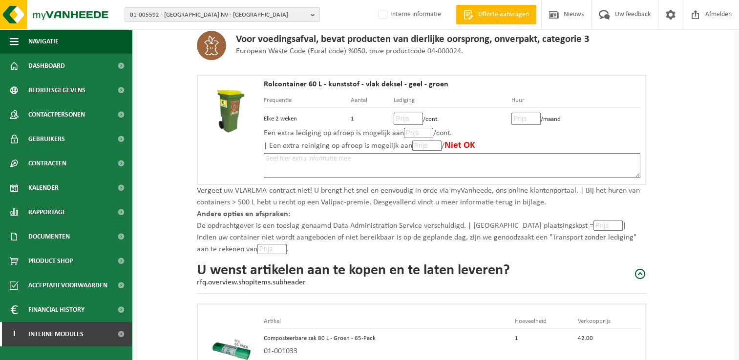
click at [402, 114] on input "number" at bounding box center [408, 119] width 29 height 12
type input "15"
type input "15.50"
click at [524, 113] on input "number" at bounding box center [525, 119] width 29 height 12
type input "1"
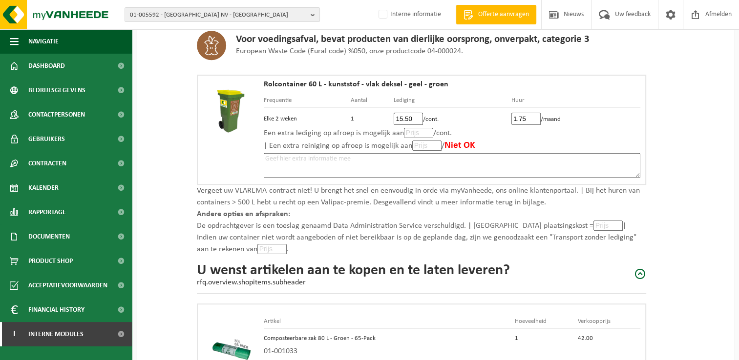
type input "1.75"
click at [410, 133] on input "number" at bounding box center [418, 133] width 29 height 10
click at [386, 159] on textarea at bounding box center [452, 165] width 376 height 24
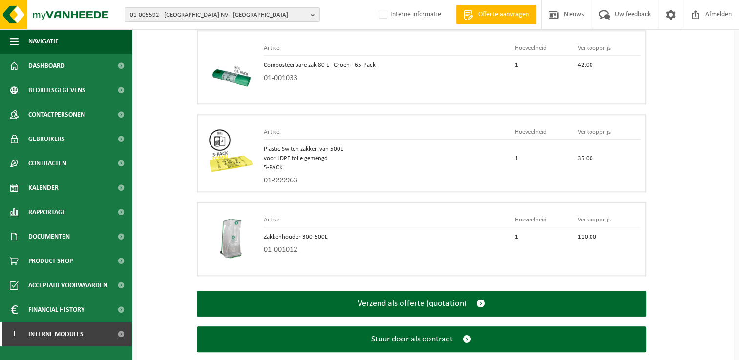
scroll to position [1020, 0]
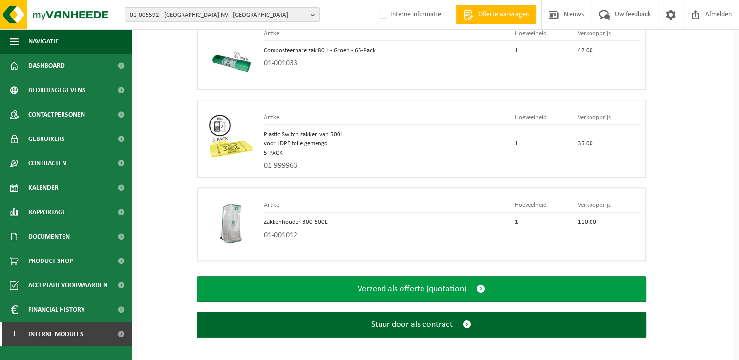
click at [476, 283] on button "Verzend als offerte (quotation)" at bounding box center [421, 289] width 449 height 26
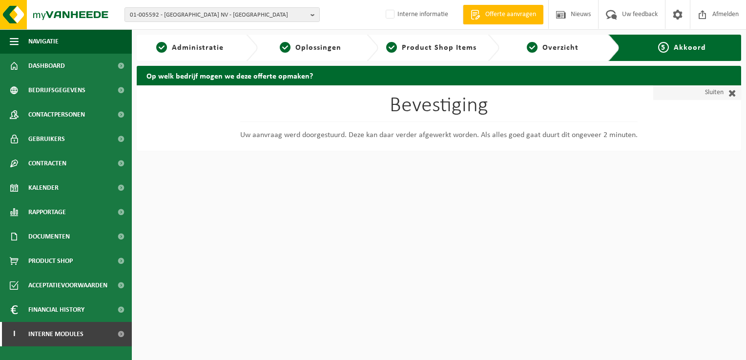
click at [730, 93] on span at bounding box center [730, 93] width 13 height 10
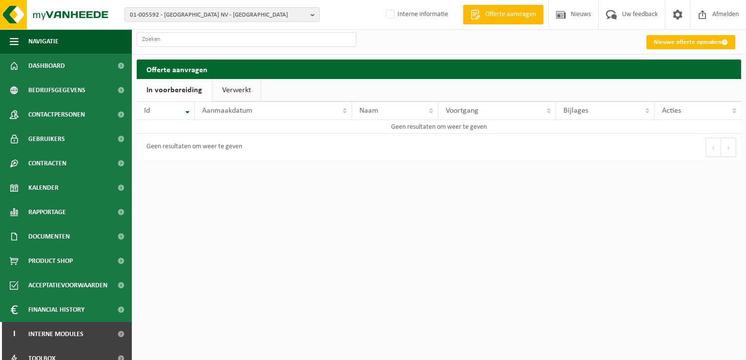
click at [242, 92] on link "Verwerkt" at bounding box center [236, 90] width 48 height 22
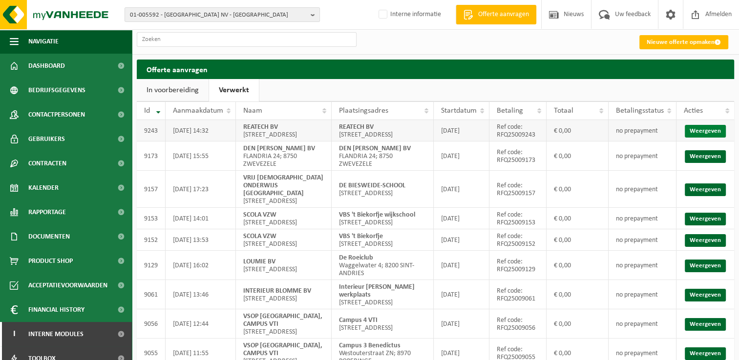
click at [711, 135] on link "Weergeven" at bounding box center [705, 131] width 41 height 13
click at [66, 71] on link "Dashboard" at bounding box center [66, 66] width 132 height 24
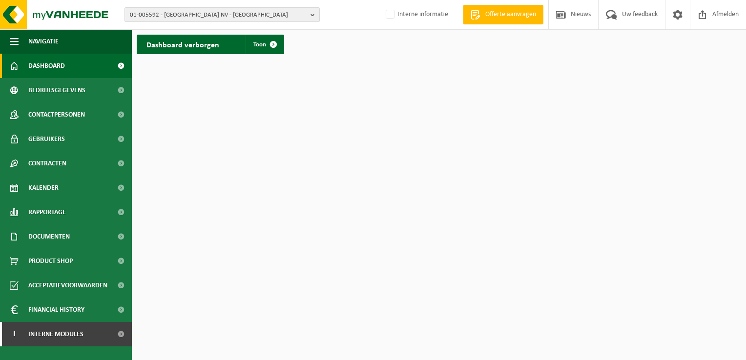
drag, startPoint x: 312, startPoint y: 15, endPoint x: 293, endPoint y: 16, distance: 19.6
click at [312, 15] on b "button" at bounding box center [315, 15] width 9 height 14
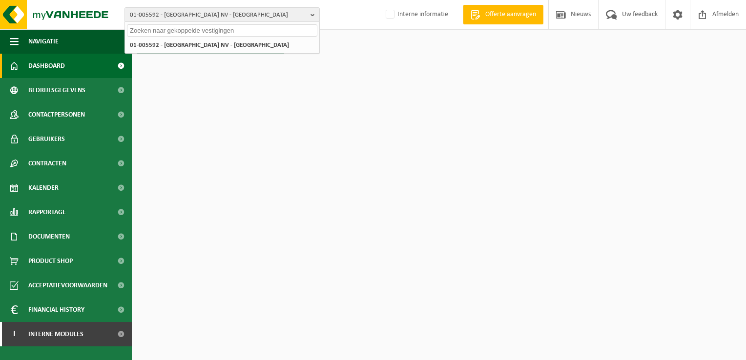
click at [269, 31] on input "text" at bounding box center [222, 30] width 190 height 12
paste input "10-980590"
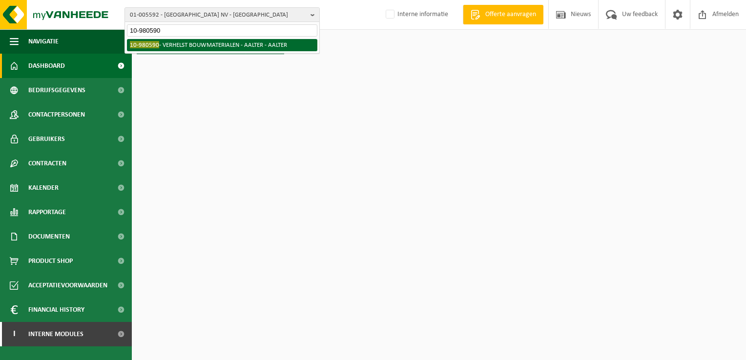
type input "10-980590"
click at [225, 46] on li "10-980590 - VERHELST BOUWMATERIALEN - AALTER - AALTER" at bounding box center [222, 45] width 190 height 12
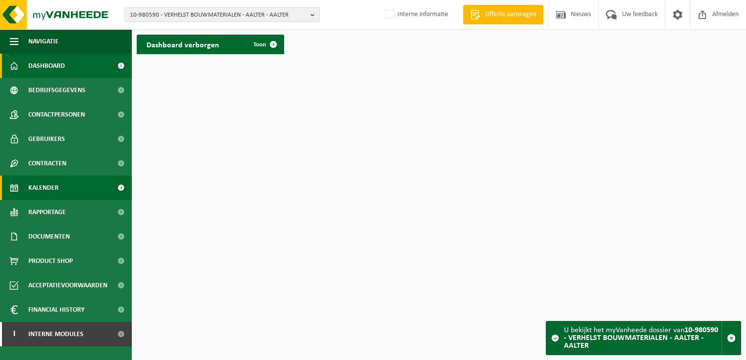
click at [36, 183] on span "Kalender" at bounding box center [43, 188] width 30 height 24
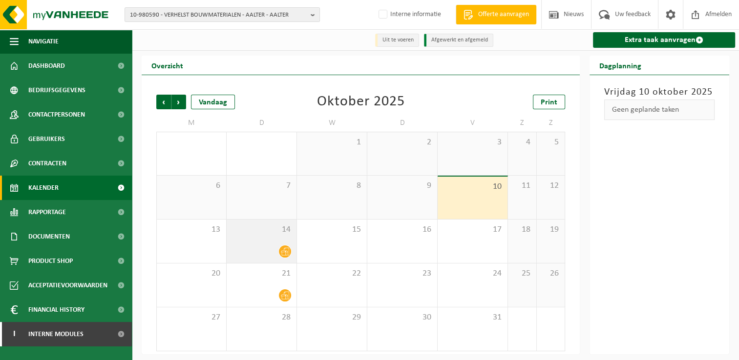
click at [252, 249] on div at bounding box center [261, 251] width 60 height 13
